Goal: Transaction & Acquisition: Purchase product/service

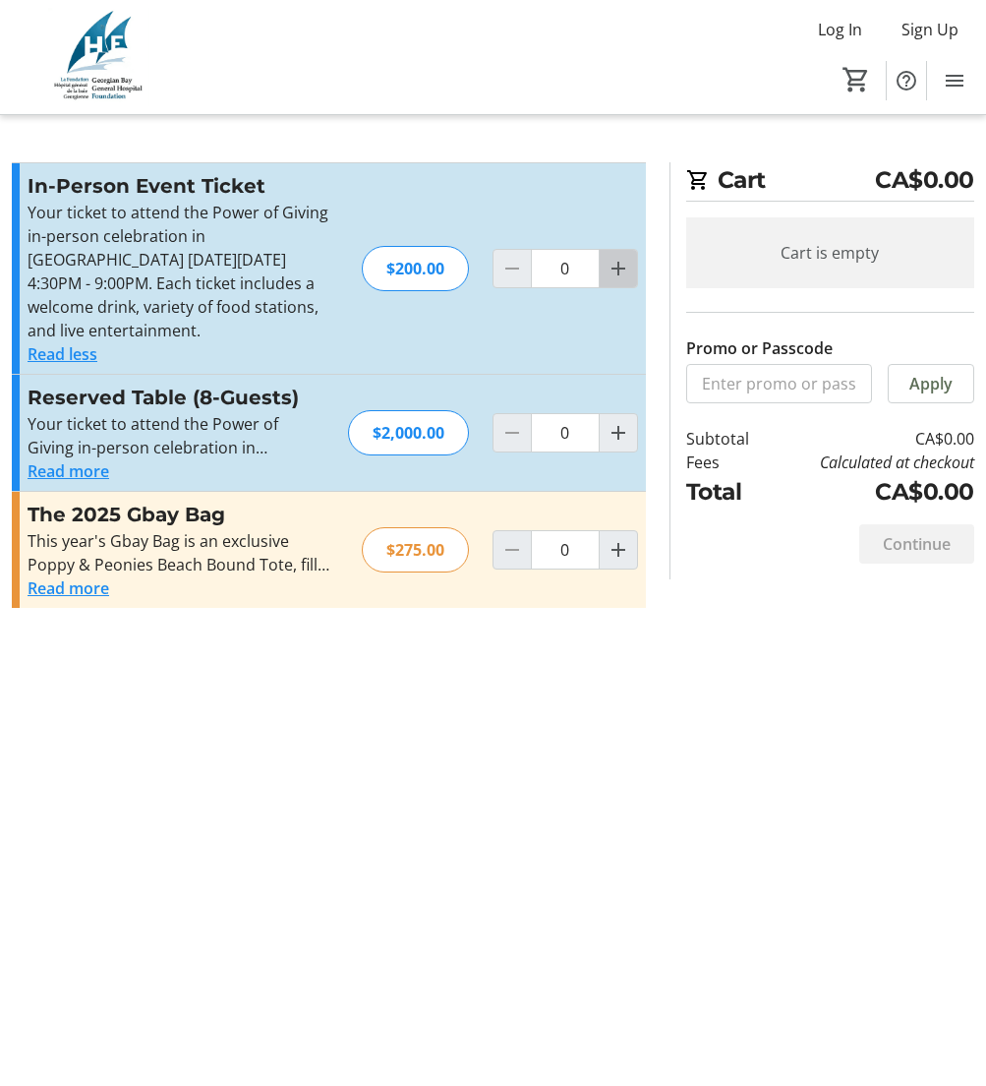
click at [617, 269] on mat-icon "Increment by one" at bounding box center [619, 269] width 24 height 24
type input "2"
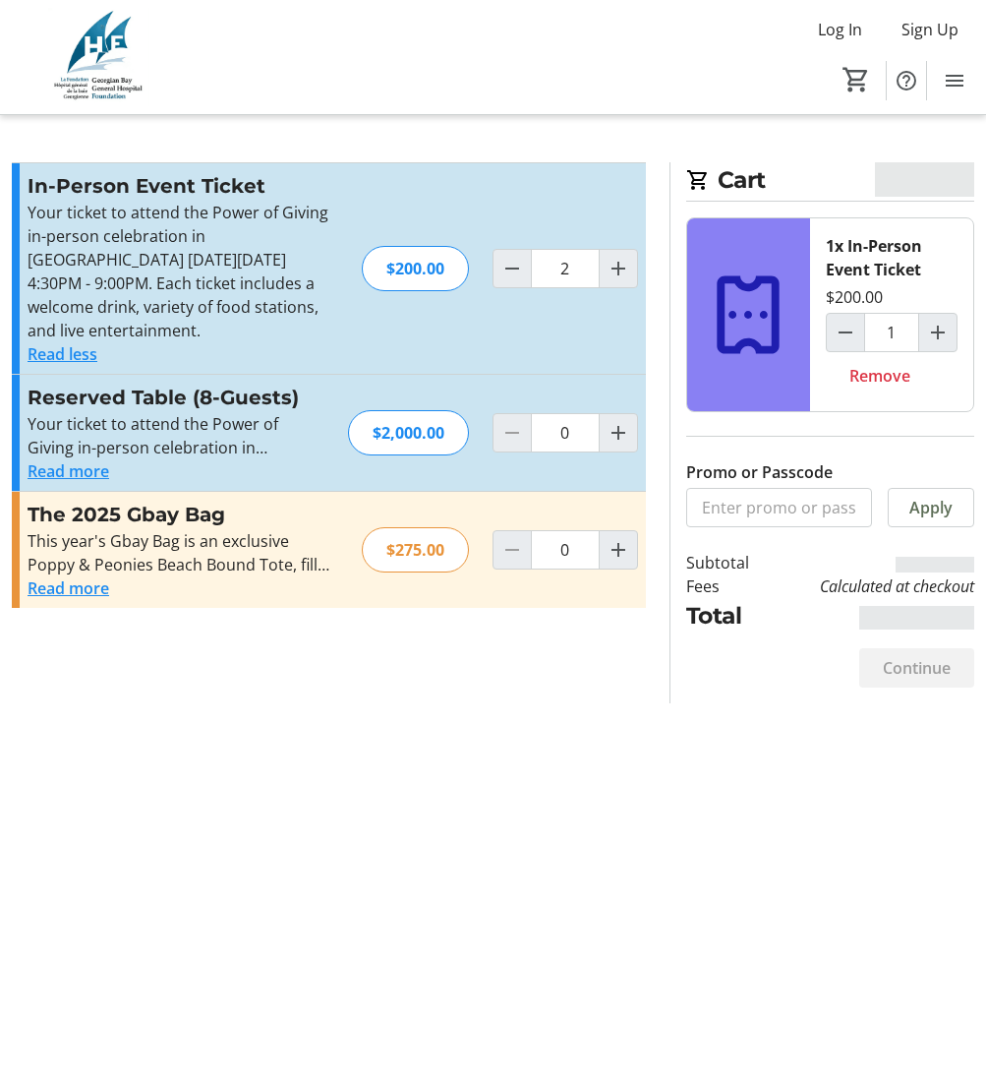
type input "2"
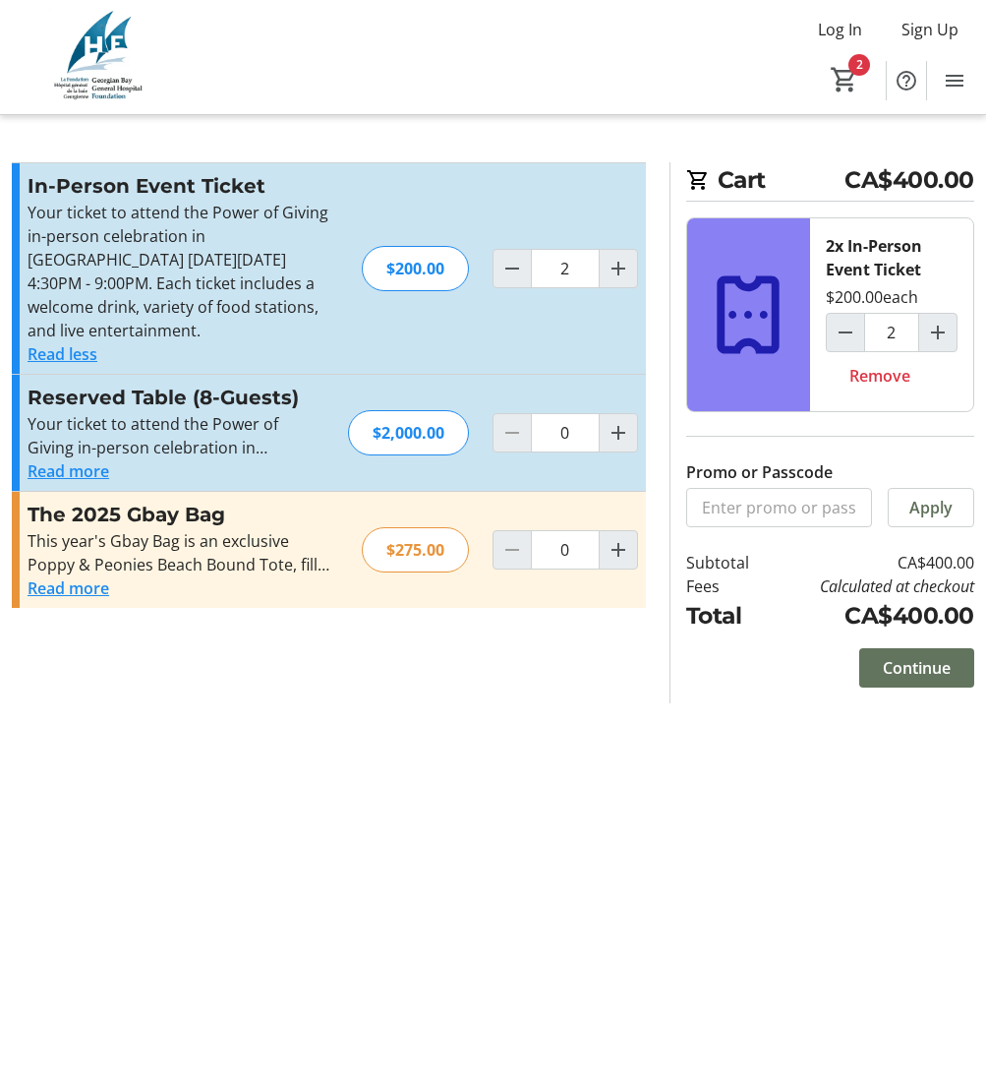
click at [917, 672] on span "Continue" at bounding box center [917, 668] width 68 height 24
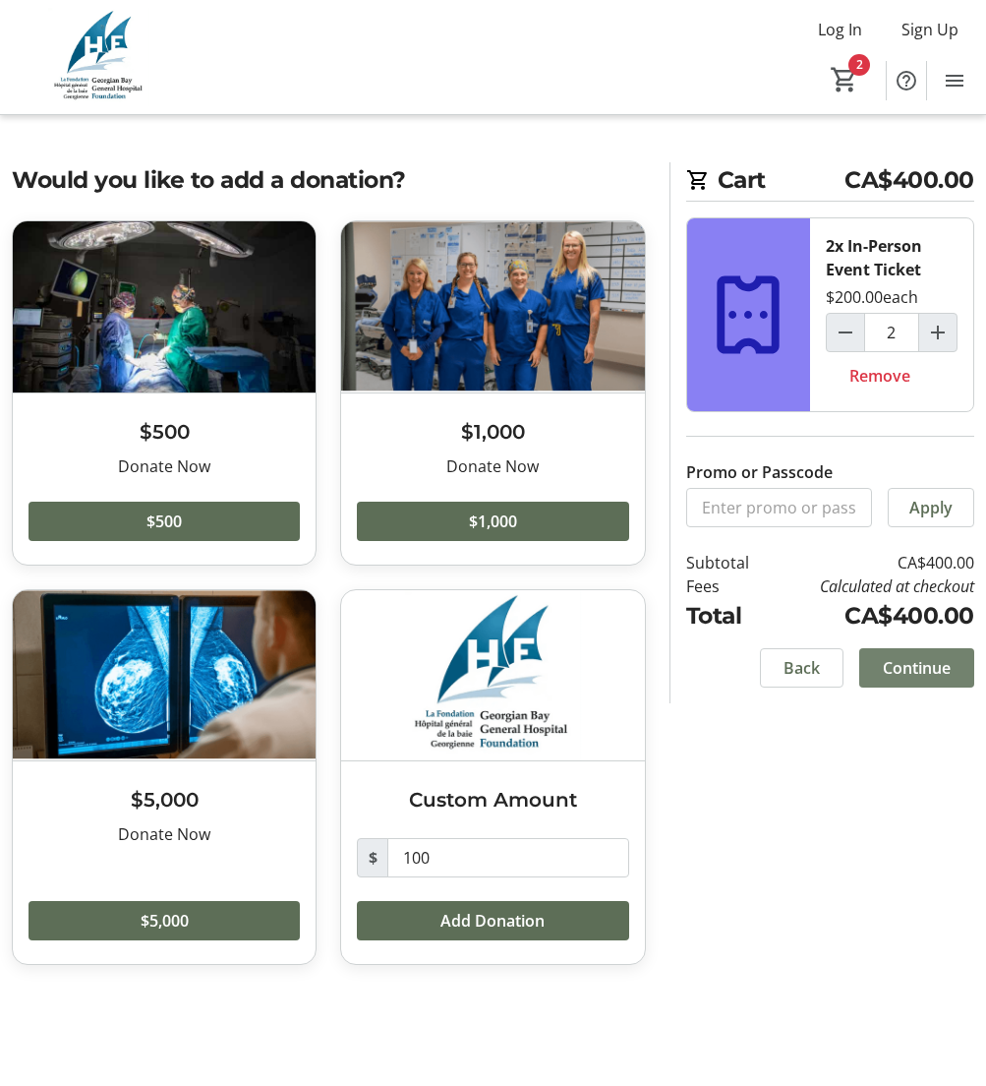
scroll to position [0, 1]
click at [910, 665] on span "Continue" at bounding box center [917, 668] width 68 height 24
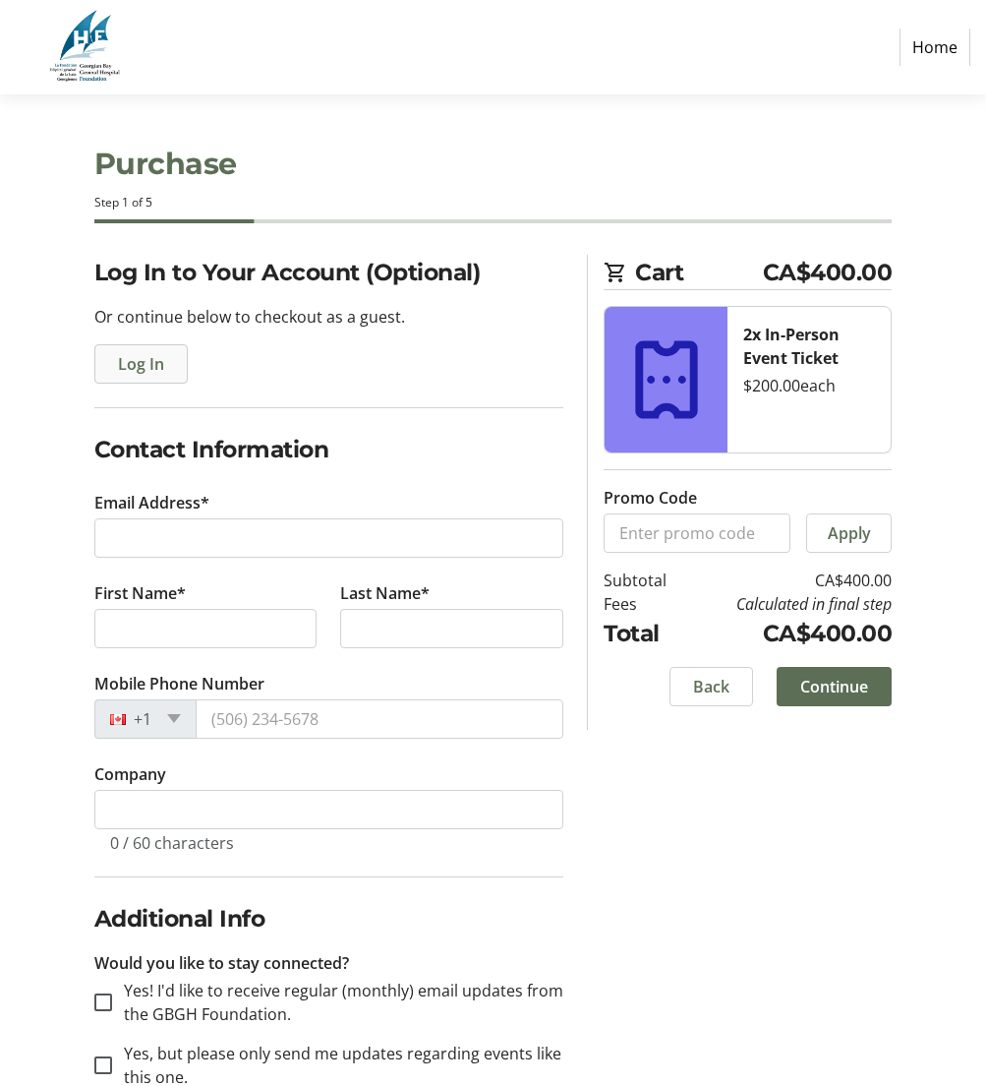
click at [113, 363] on span "button" at bounding box center [140, 363] width 91 height 47
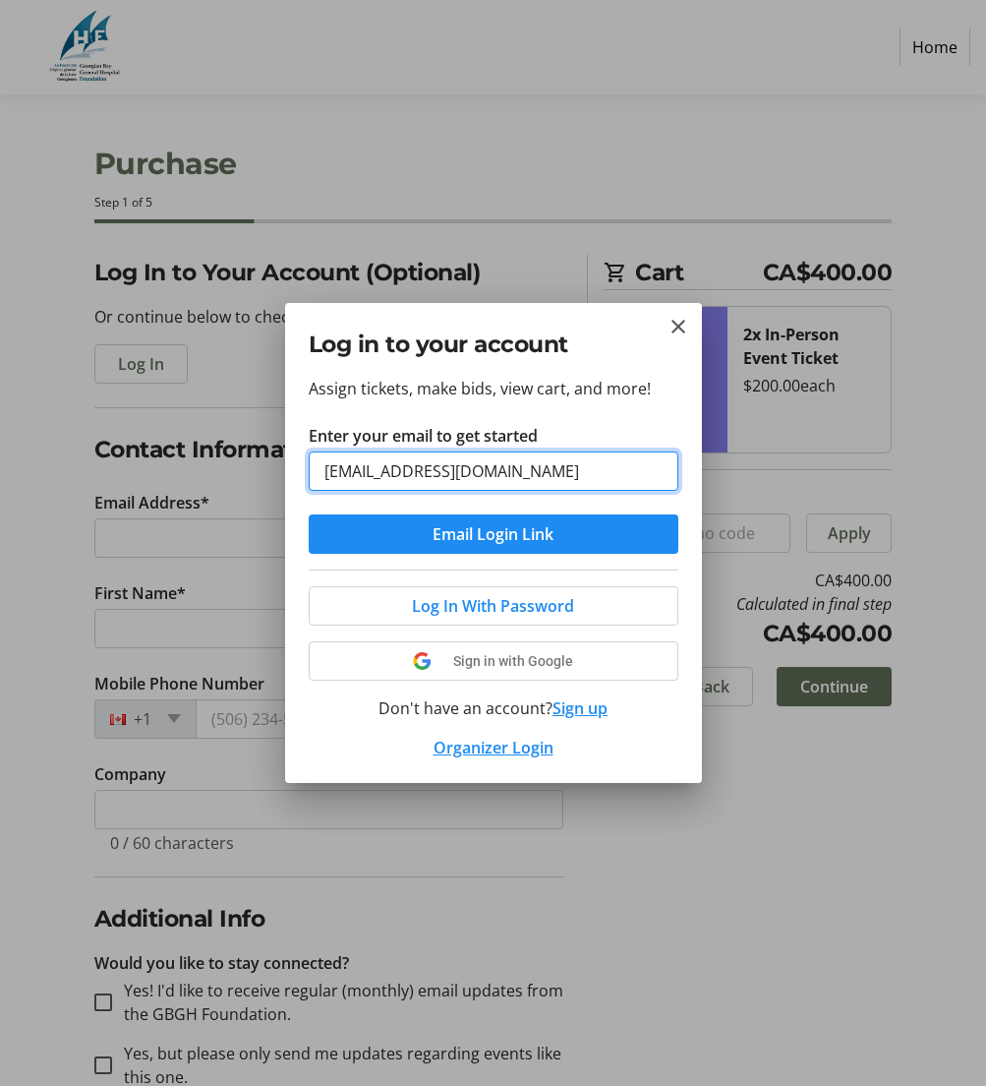
click at [508, 471] on input "[EMAIL_ADDRESS][DOMAIN_NAME]" at bounding box center [494, 470] width 370 height 39
type input "j"
type input "[EMAIL_ADDRESS][DOMAIN_NAME]"
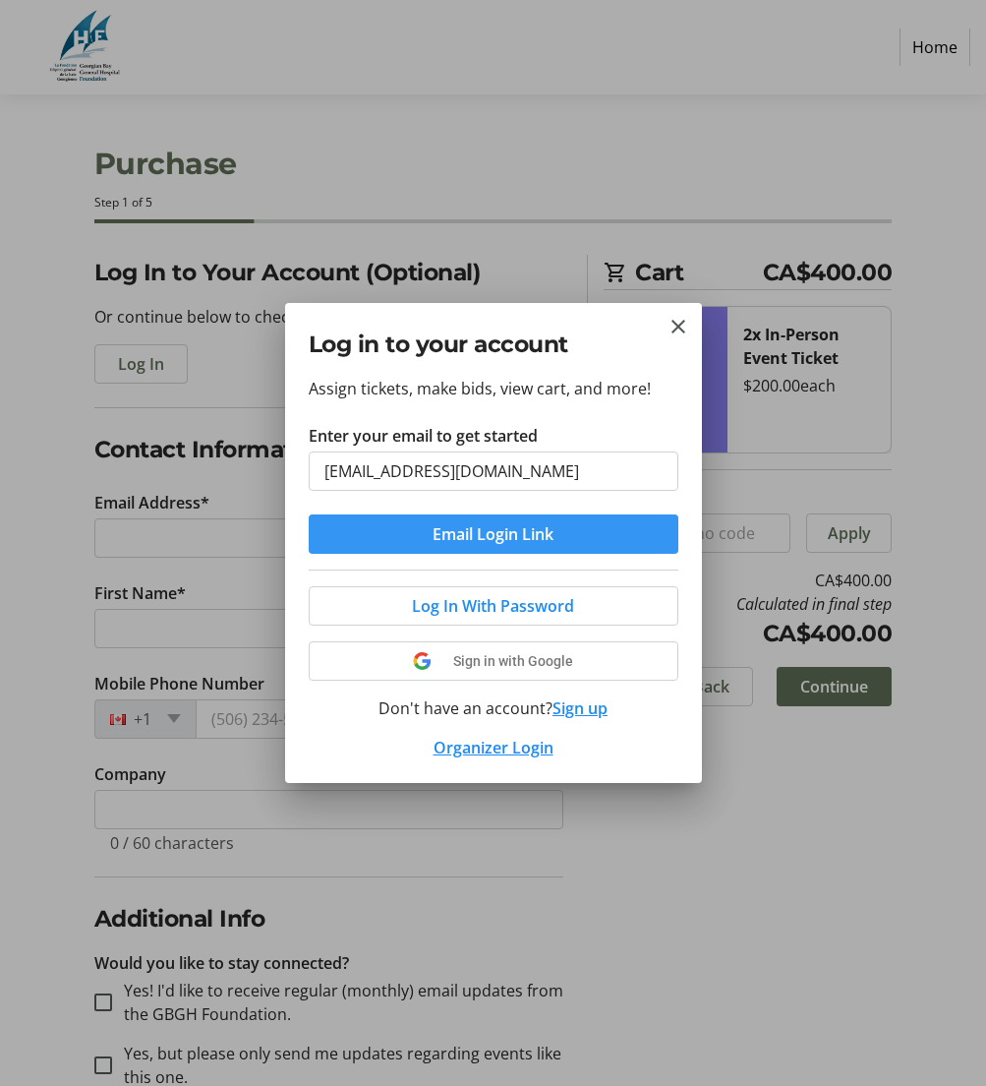
click at [482, 534] on span "Email Login Link" at bounding box center [493, 534] width 121 height 24
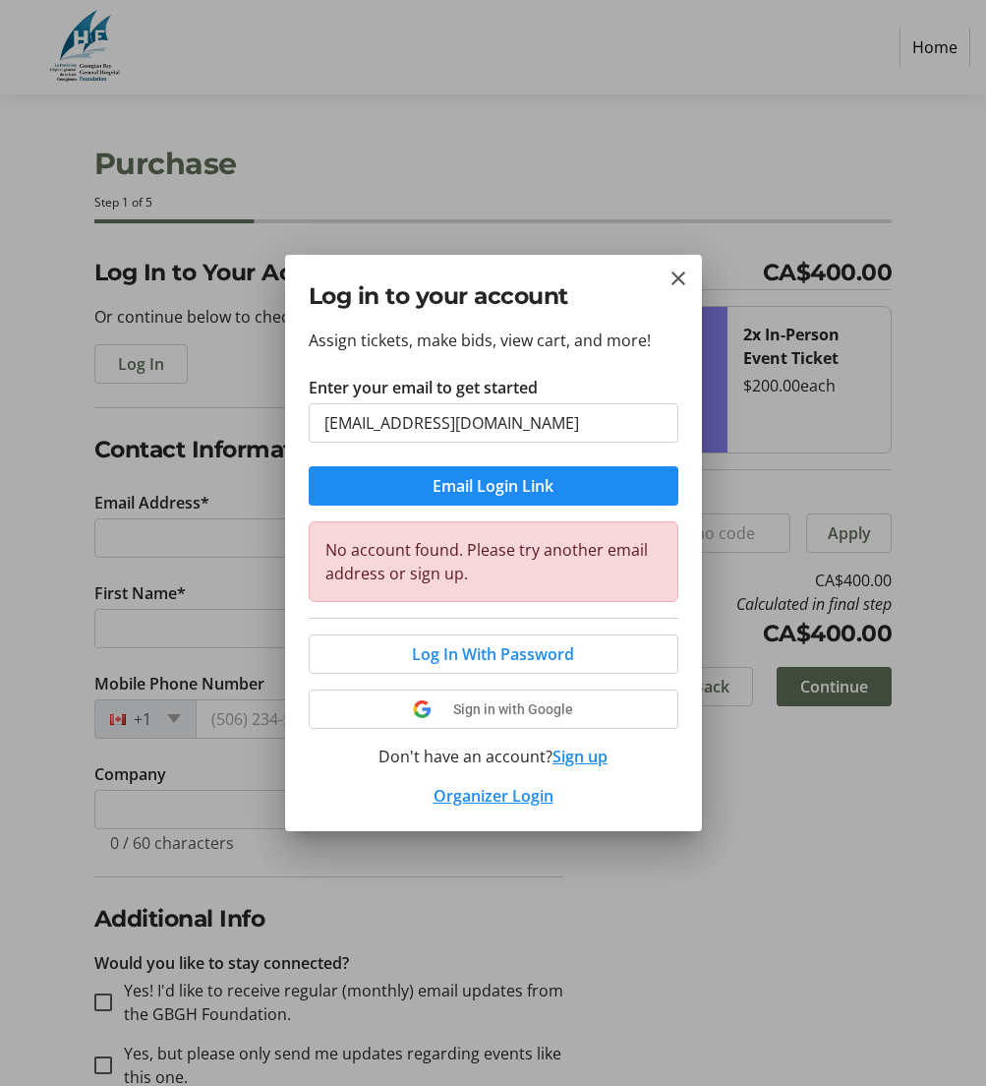
click at [585, 756] on button "Sign up" at bounding box center [580, 757] width 55 height 24
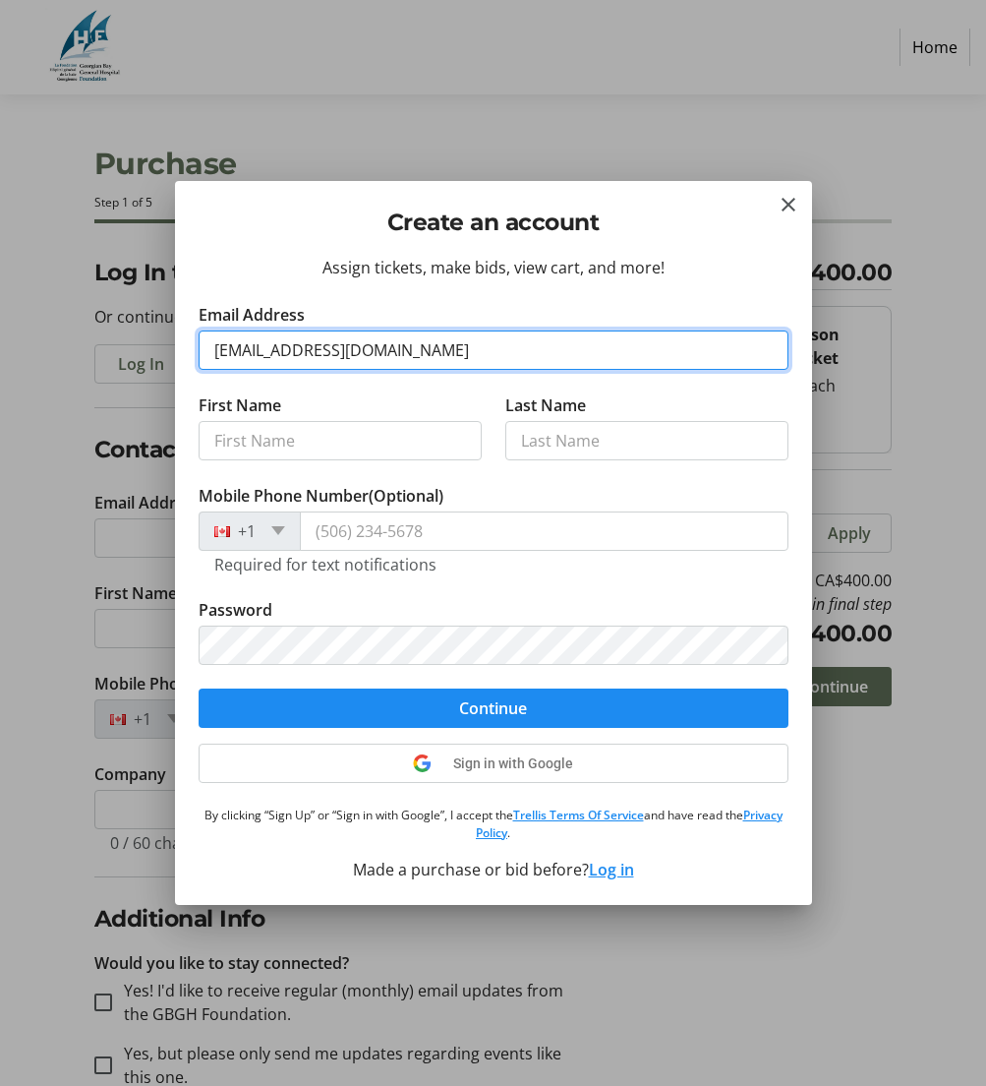
type input "[EMAIL_ADDRESS][DOMAIN_NAME]"
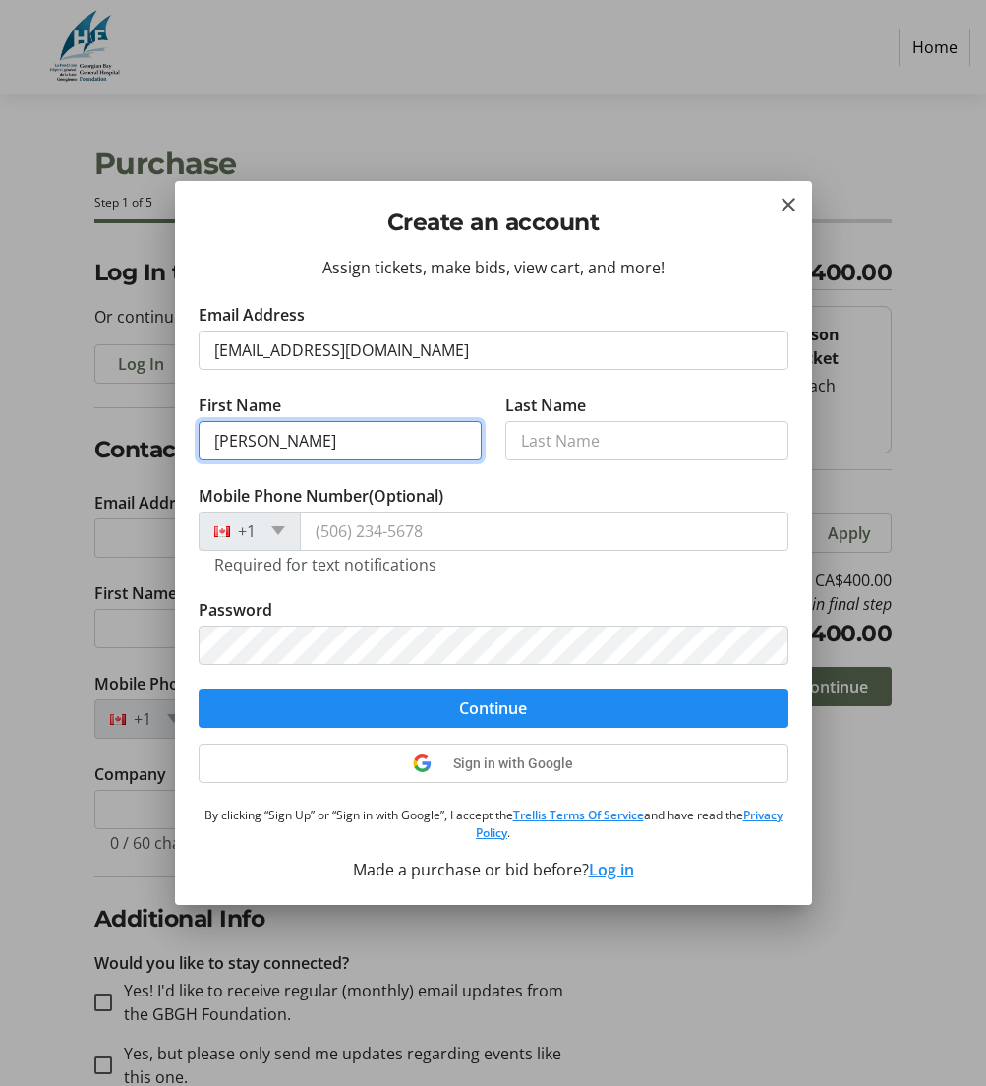
type input "[PERSON_NAME]"
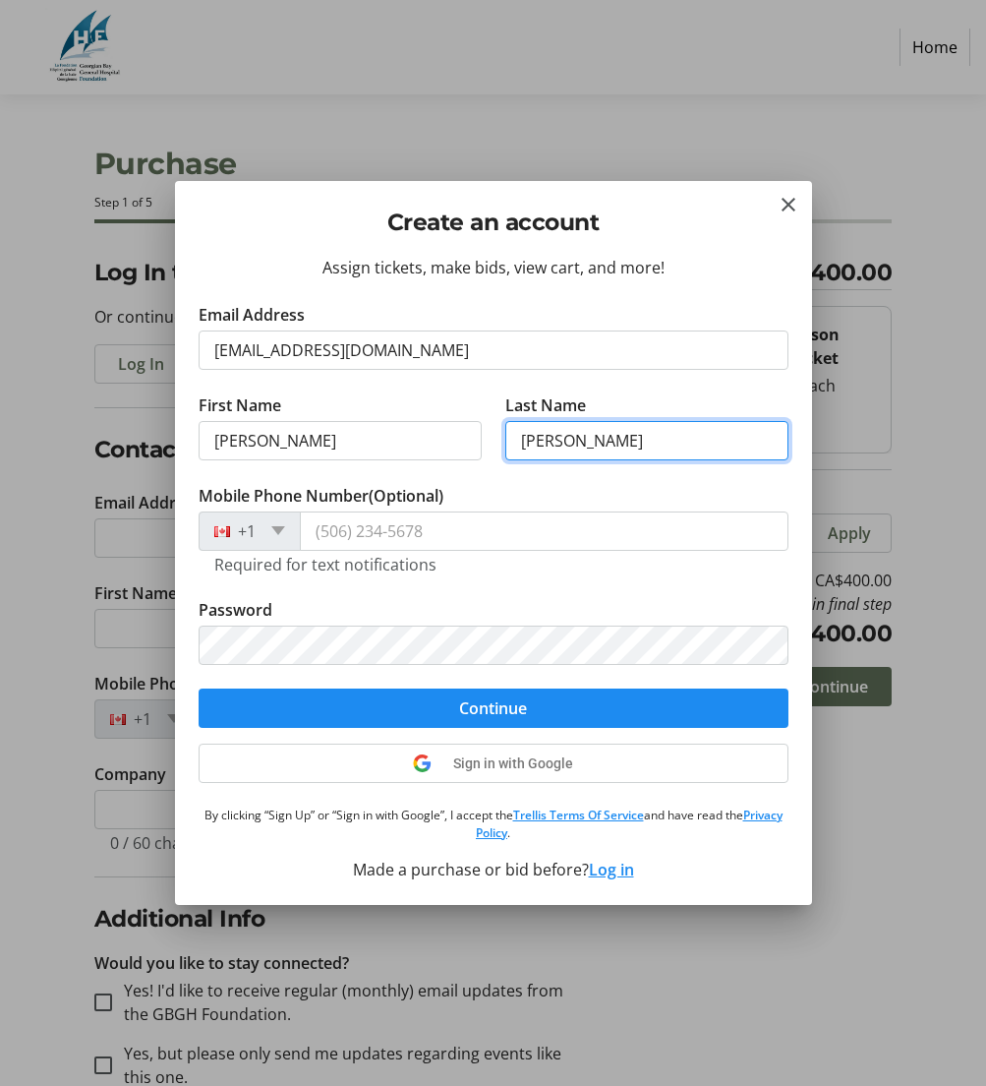
type input "[PERSON_NAME]"
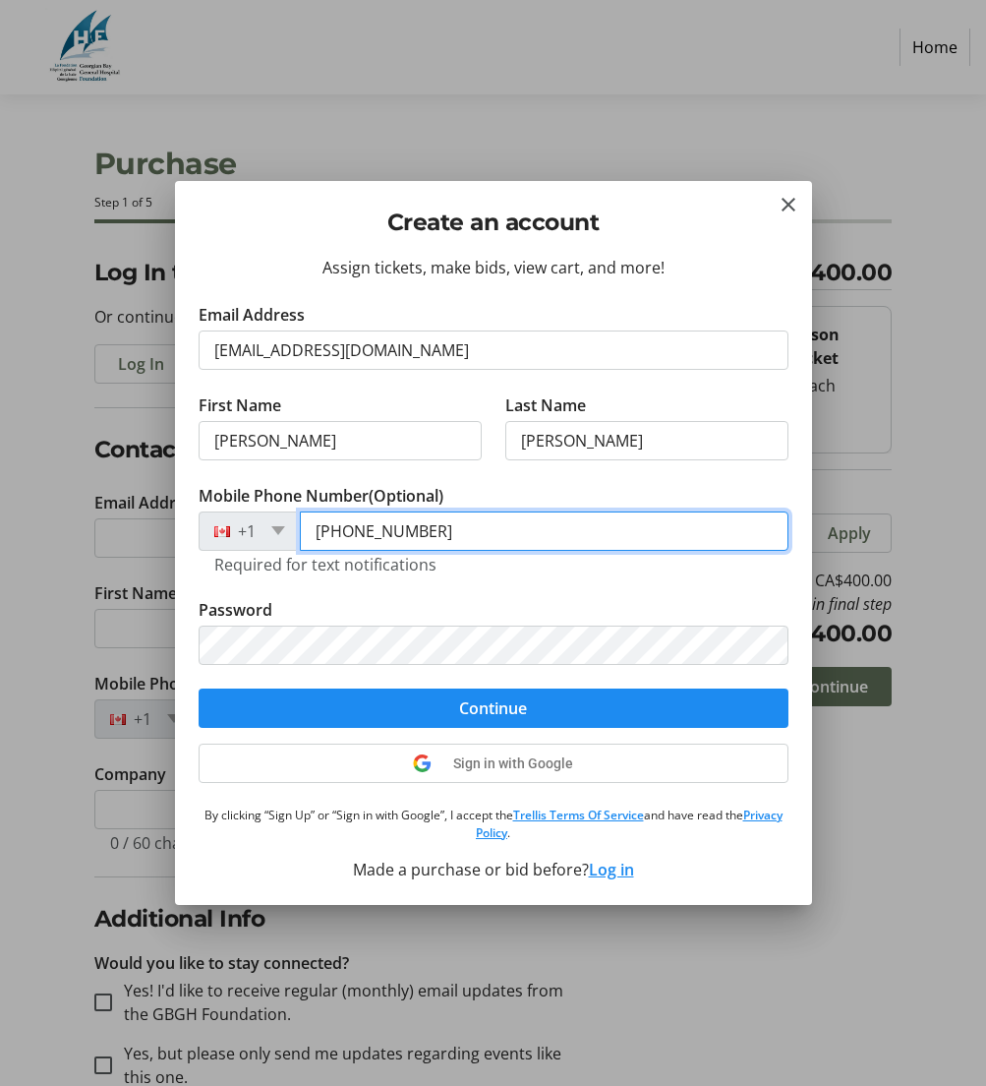
type input "[PHONE_NUMBER]"
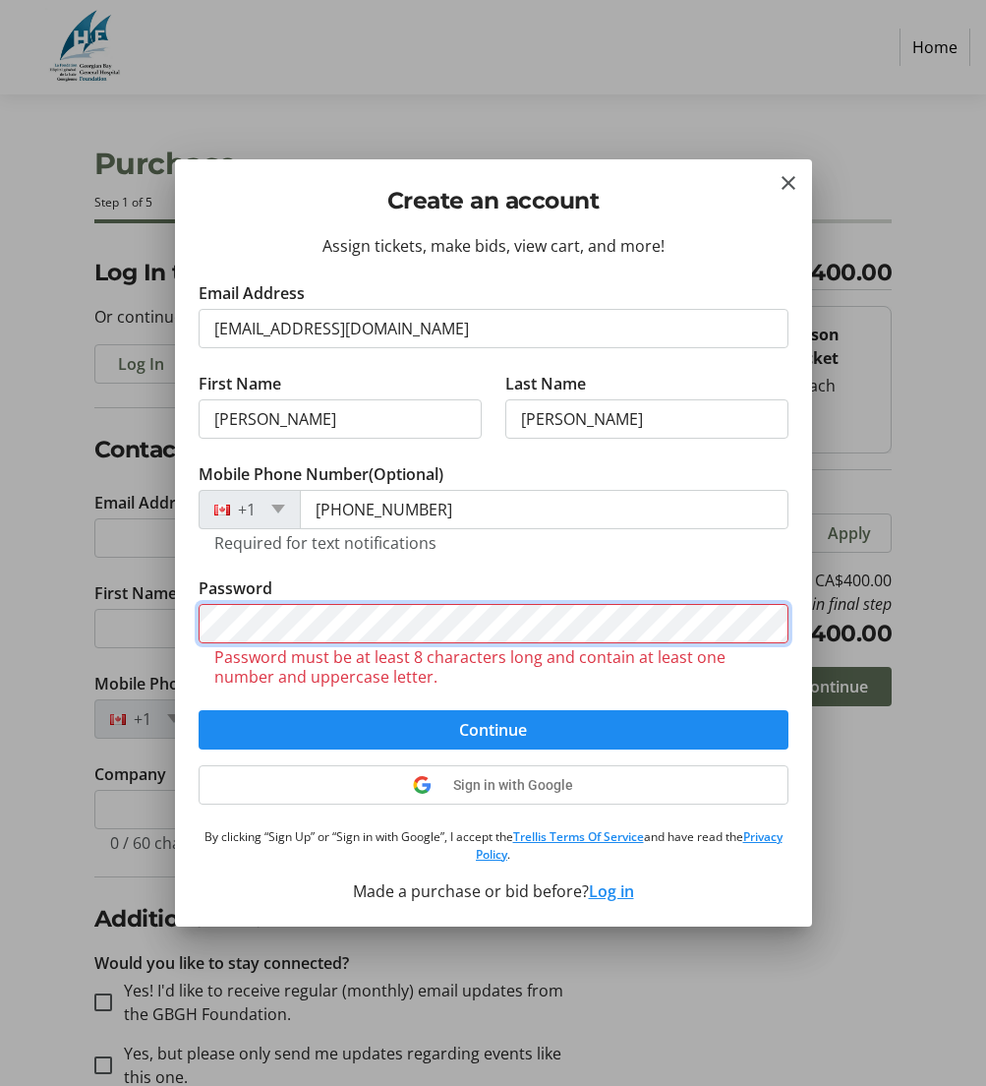
click at [493, 710] on button "Continue" at bounding box center [494, 729] width 590 height 39
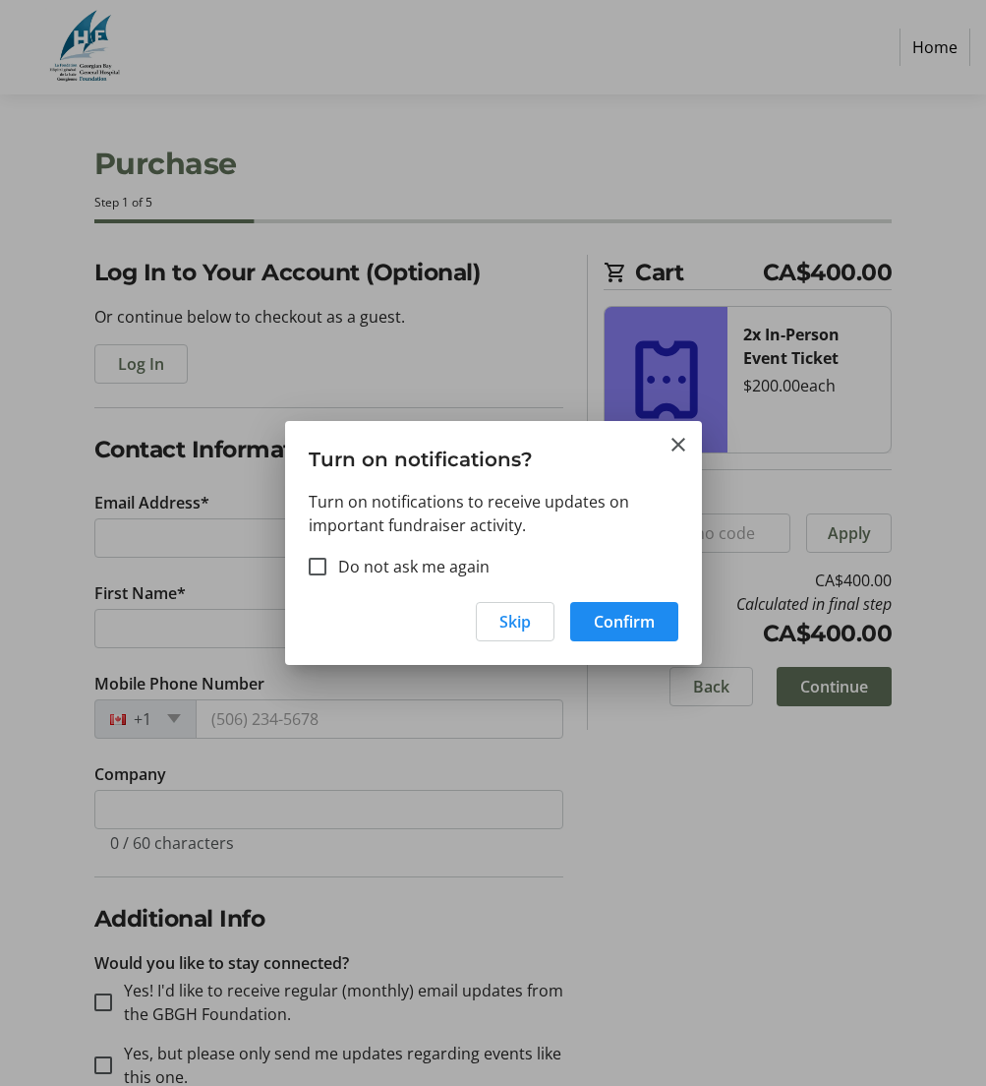
type input "[EMAIL_ADDRESS][DOMAIN_NAME]"
type input "[PERSON_NAME]"
type input "[PHONE_NUMBER]"
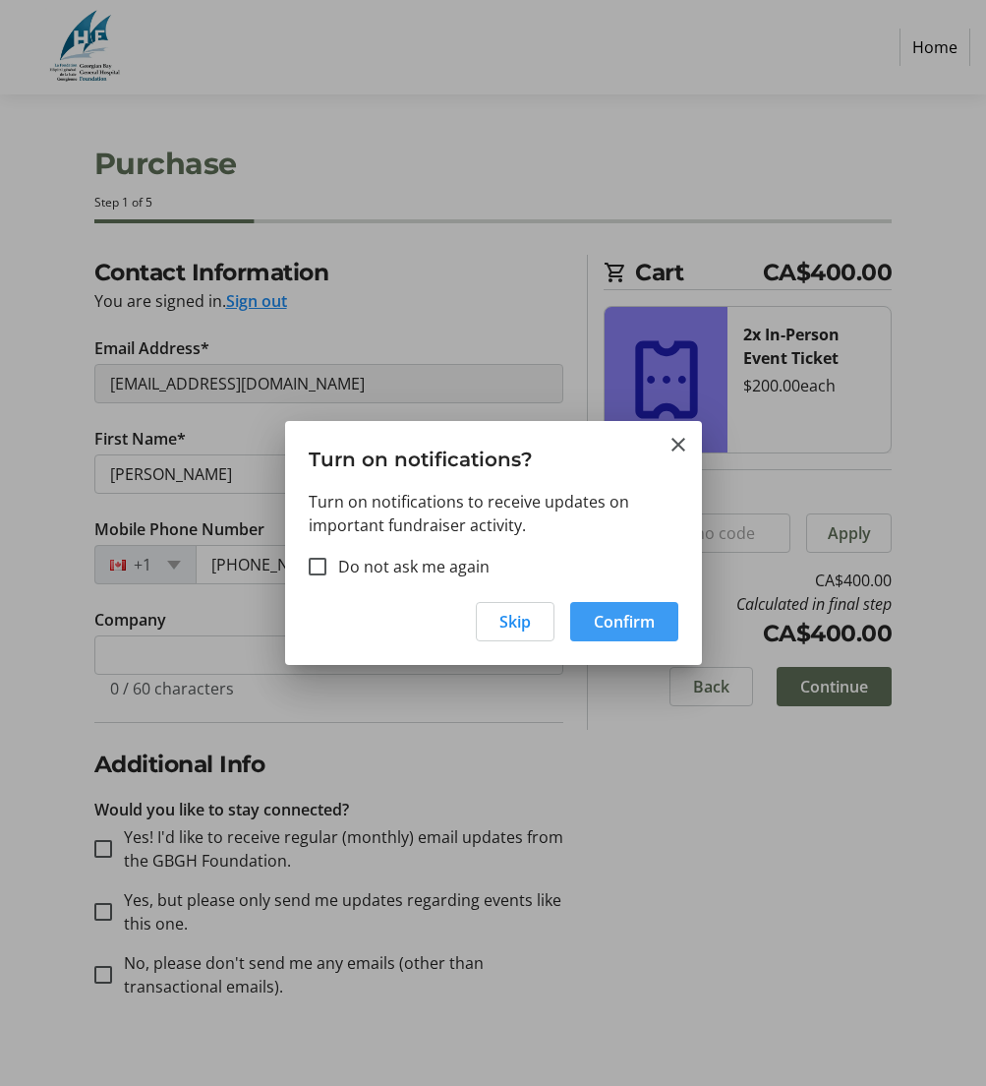
click at [612, 619] on span "Confirm" at bounding box center [624, 622] width 61 height 24
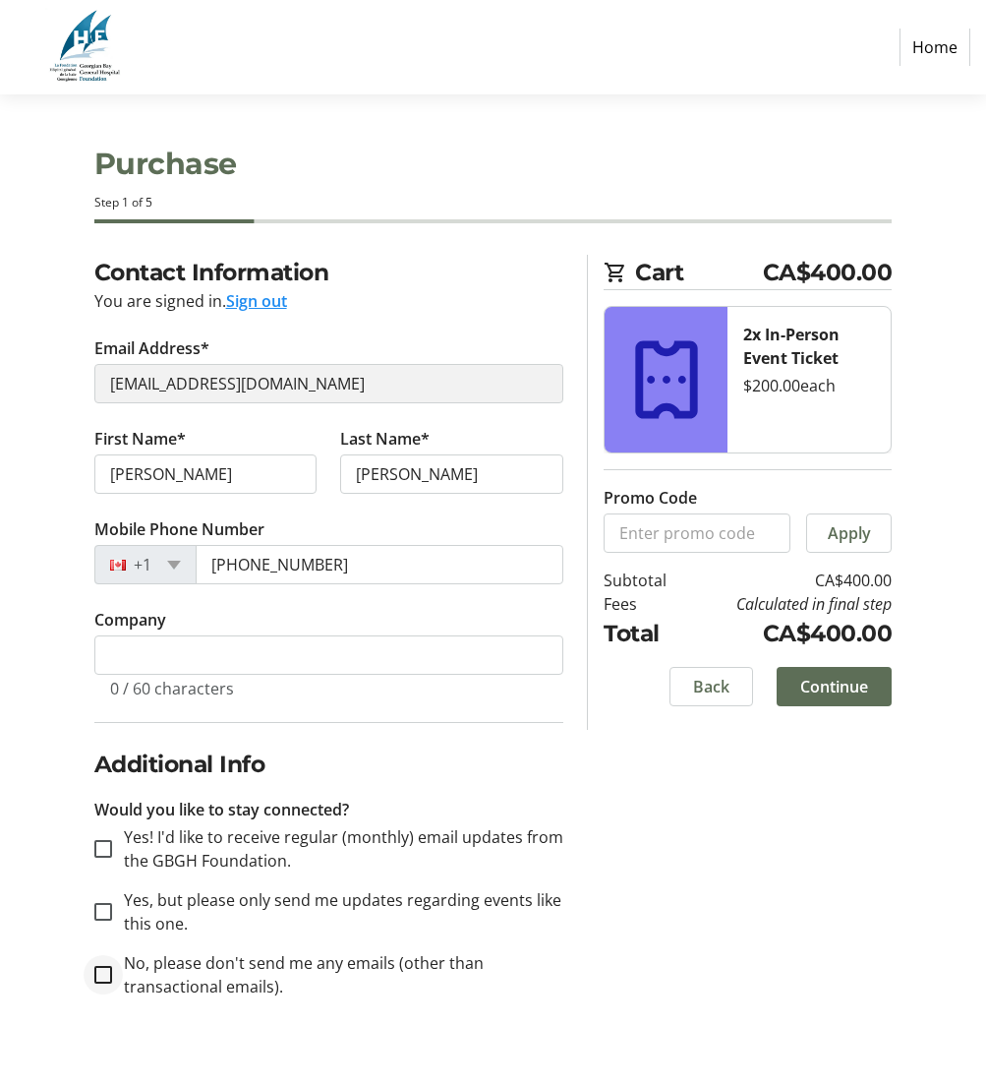
scroll to position [0, 1]
click at [103, 972] on input "No, please don't send me any emails (other than transactional emails)." at bounding box center [103, 975] width 18 height 18
checkbox input "true"
click at [846, 691] on span "Continue" at bounding box center [835, 687] width 68 height 24
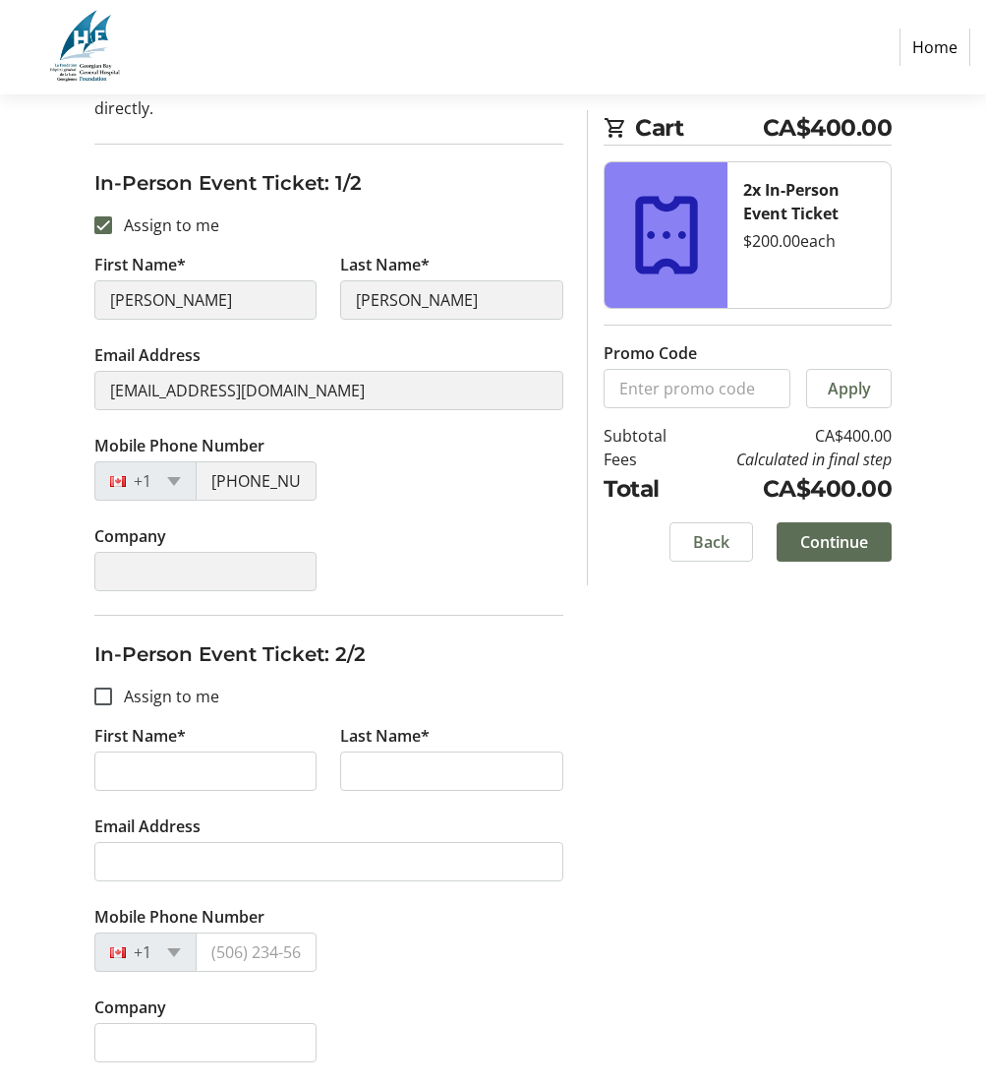
scroll to position [232, 0]
type input "[PERSON_NAME]"
type input "Beeston"
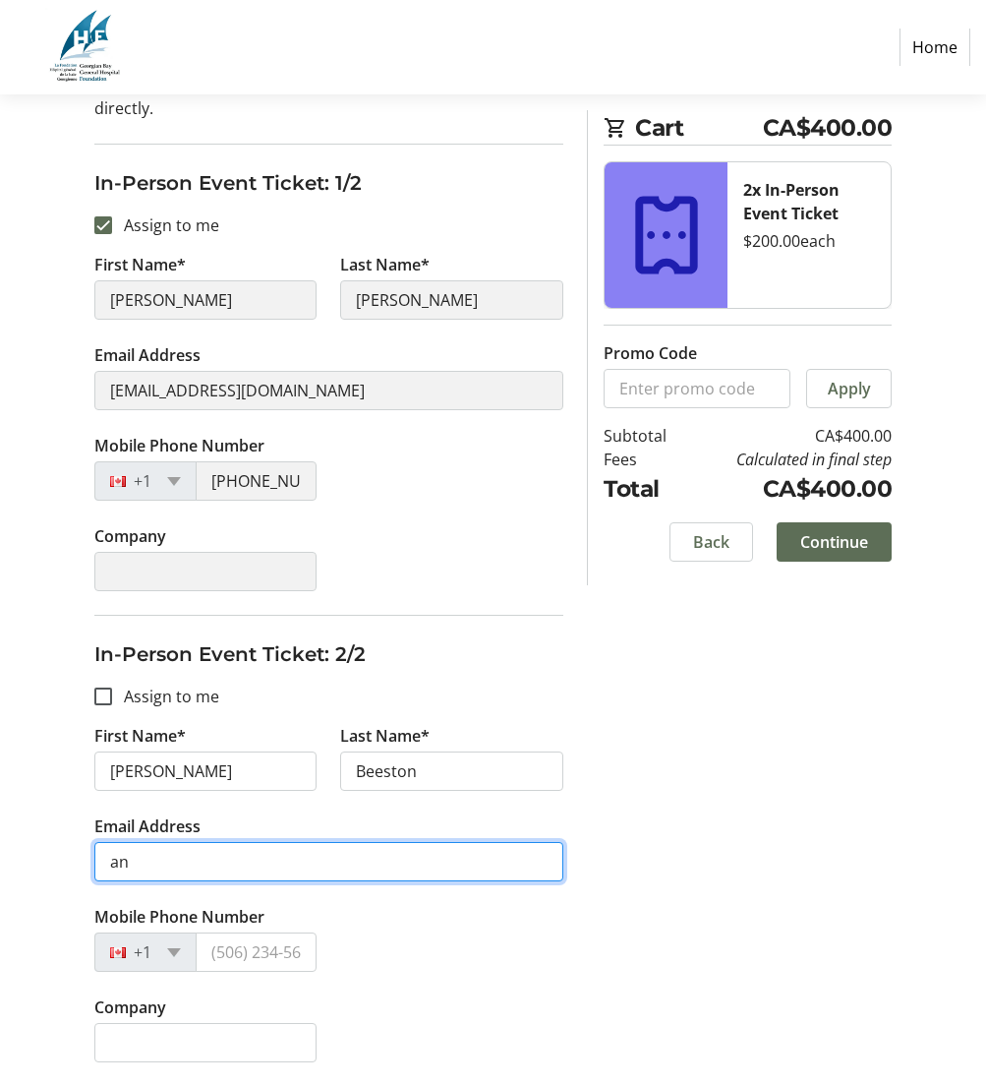
type input "a"
type input "[EMAIL_ADDRESS][DOMAIN_NAME]"
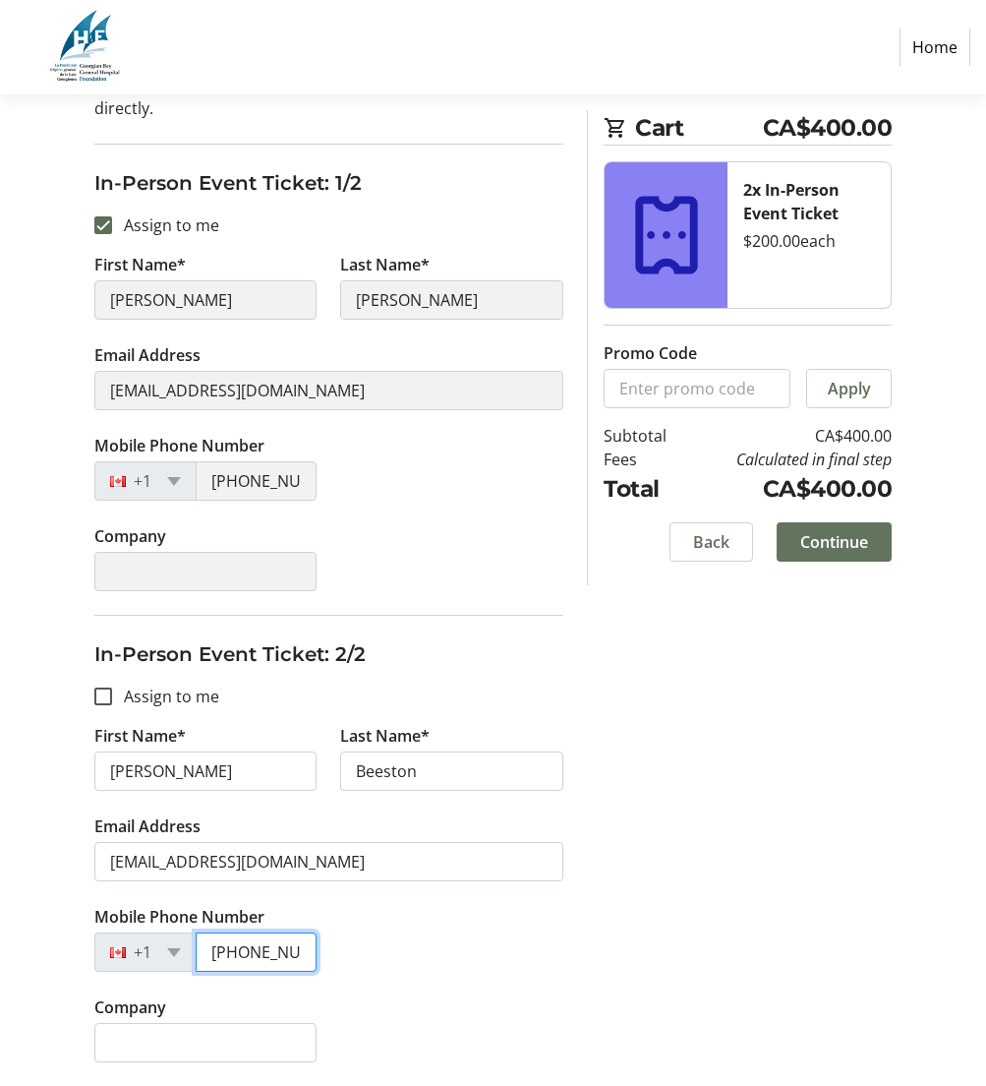
type input "[PHONE_NUMBER]"
click at [841, 541] on span "Continue" at bounding box center [835, 541] width 68 height 24
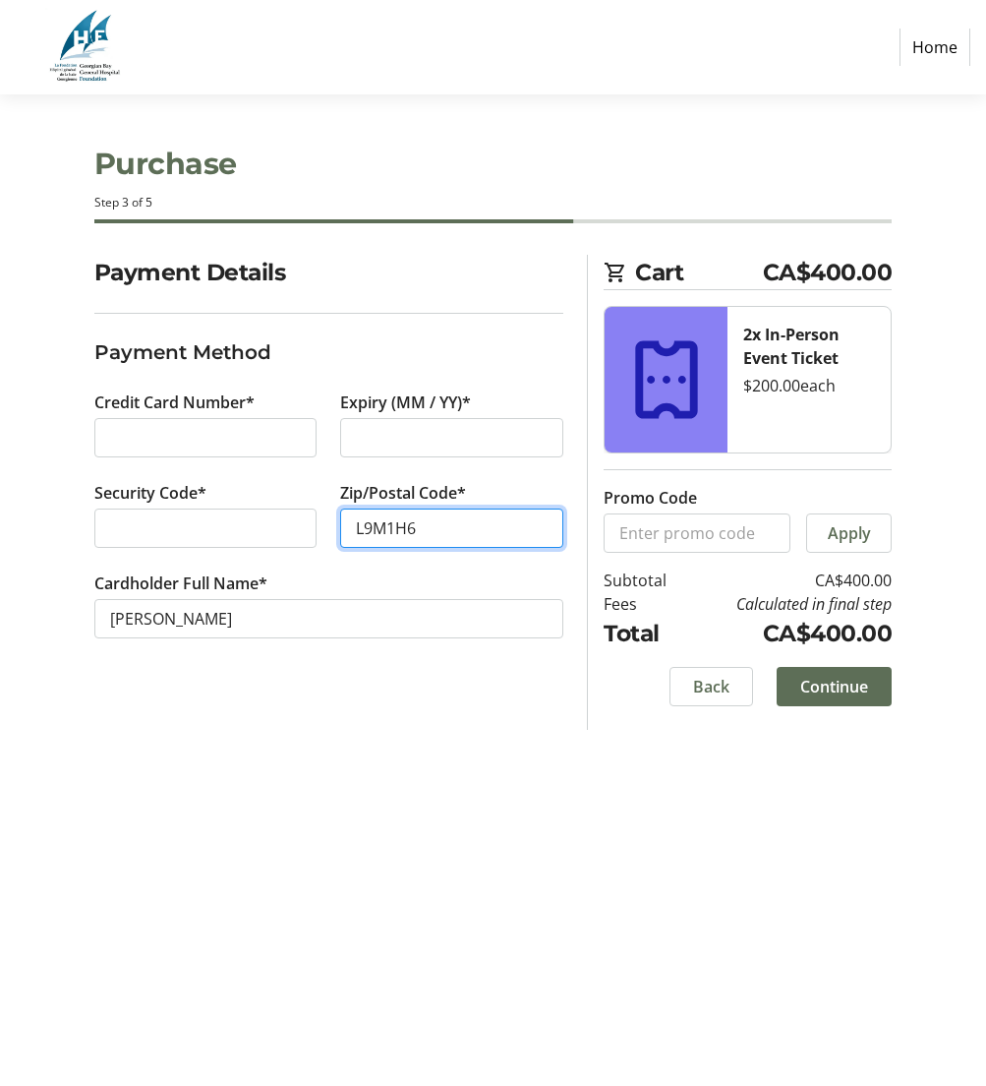
type input "L9M1H6"
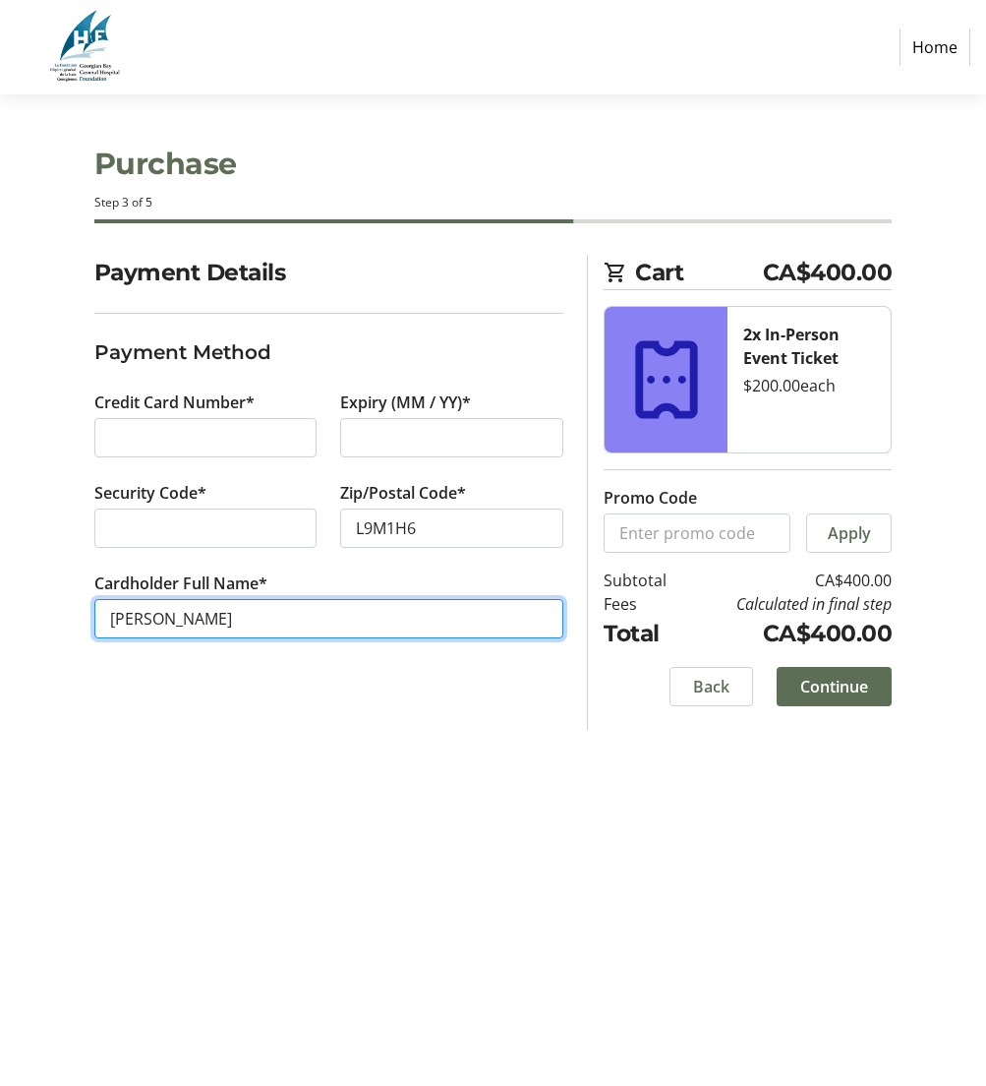
drag, startPoint x: 156, startPoint y: 620, endPoint x: 177, endPoint y: 615, distance: 21.2
click at [156, 620] on input "[PERSON_NAME]" at bounding box center [329, 618] width 470 height 39
type input "[PERSON_NAME]"
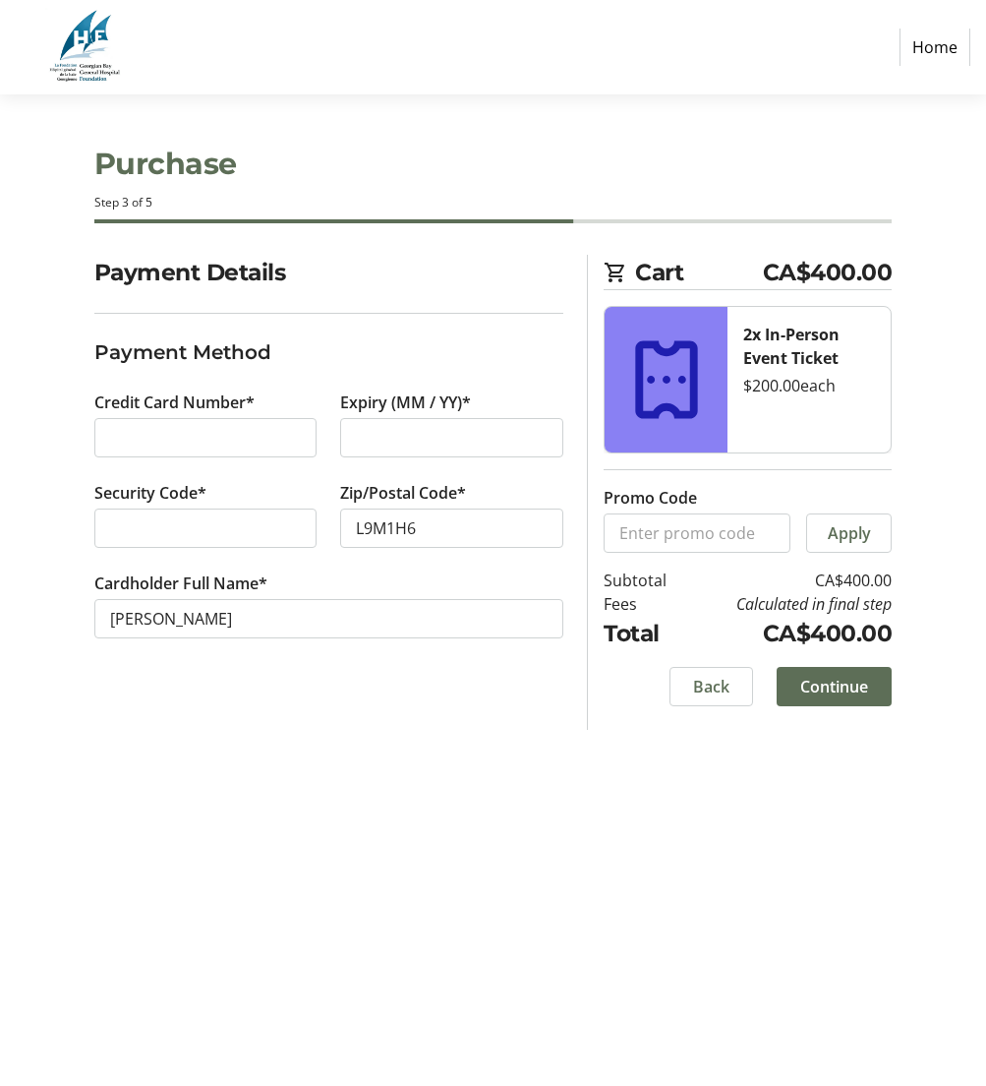
click at [826, 679] on span "Continue" at bounding box center [835, 687] width 68 height 24
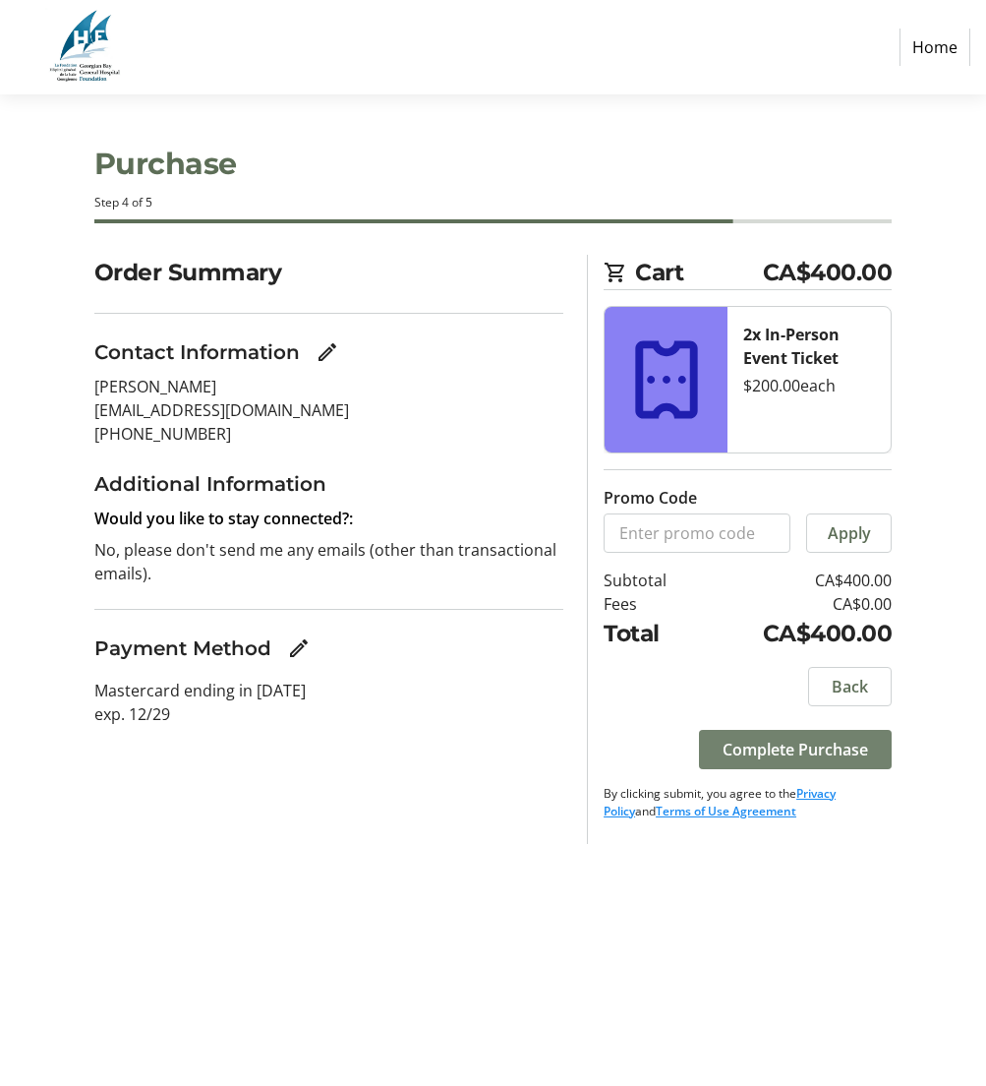
click at [820, 753] on span "Complete Purchase" at bounding box center [796, 750] width 146 height 24
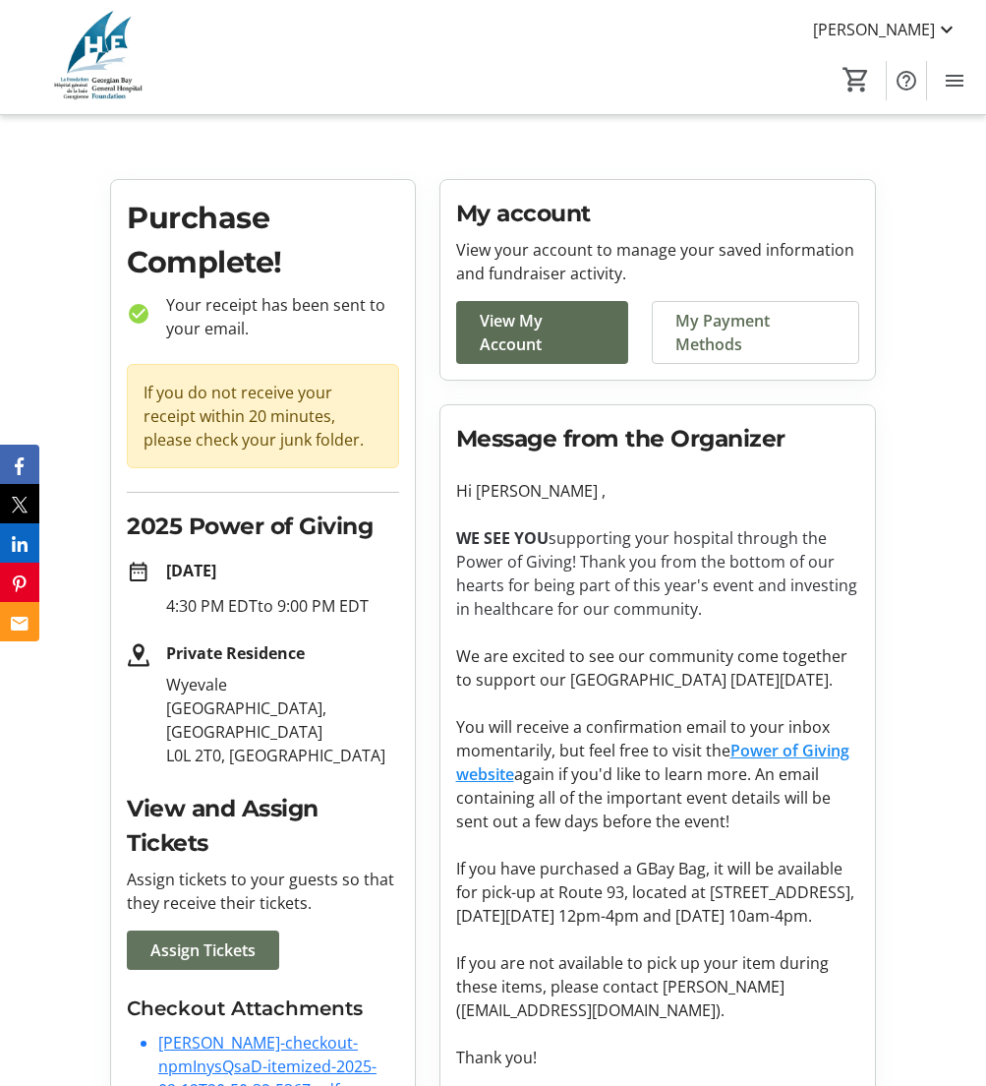
click at [172, 938] on span "Assign Tickets" at bounding box center [202, 950] width 105 height 24
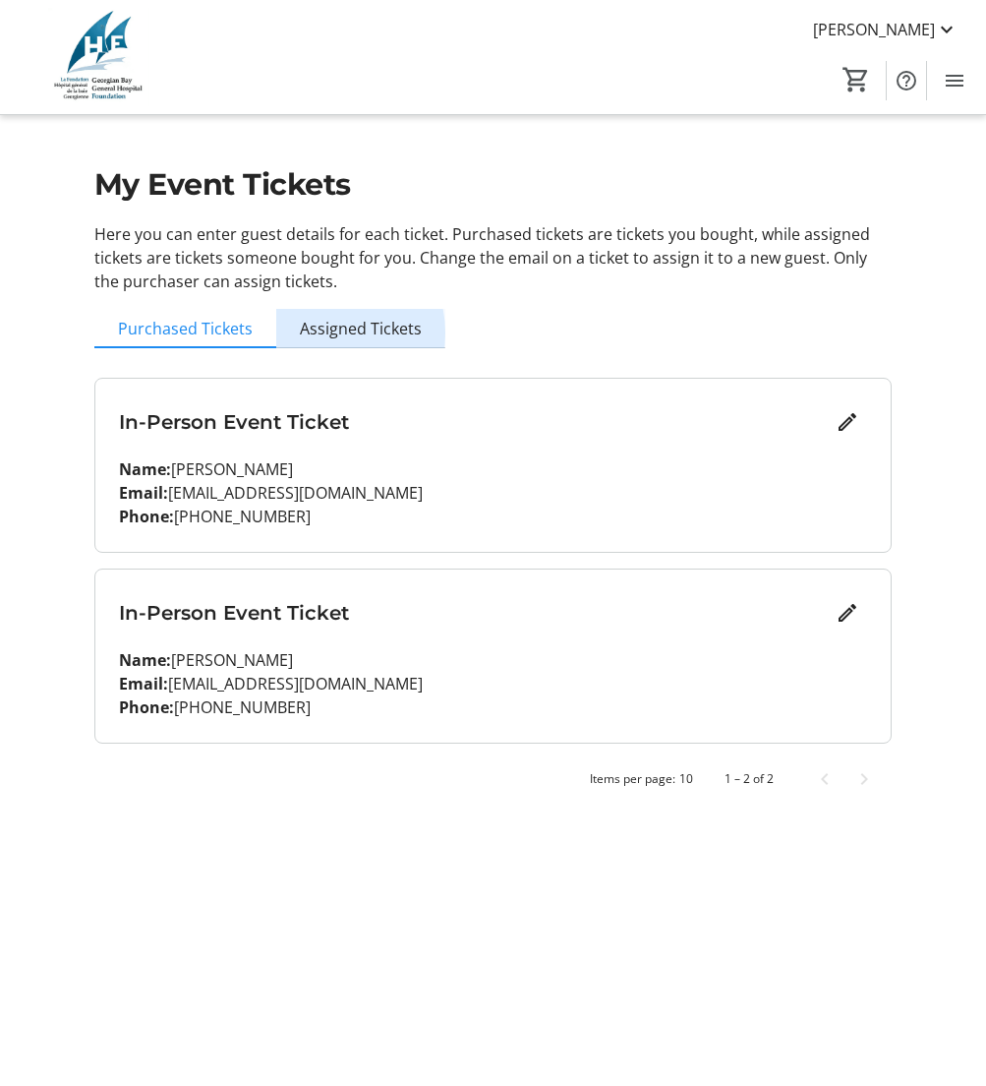
click at [323, 332] on span "Assigned Tickets" at bounding box center [361, 329] width 122 height 16
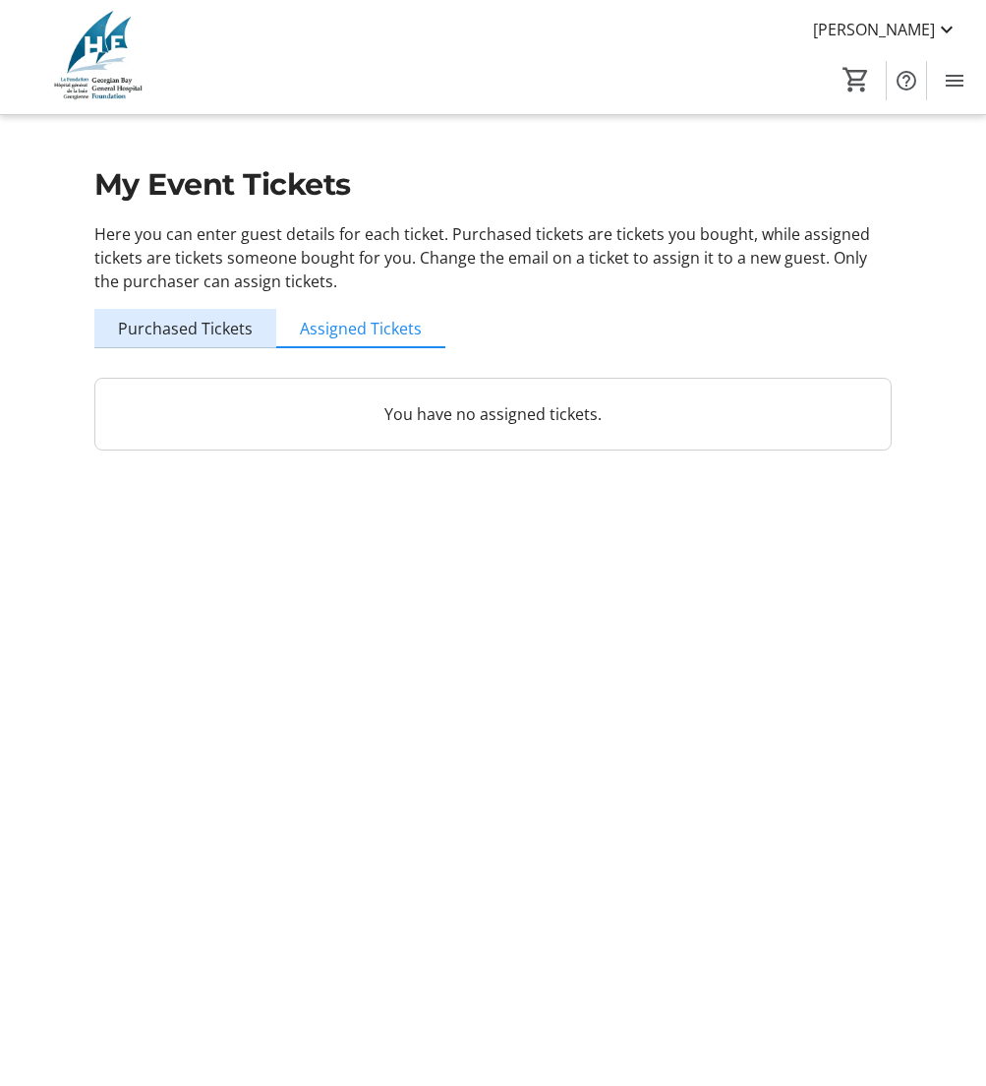
click at [194, 326] on span "Purchased Tickets" at bounding box center [185, 329] width 135 height 16
